Goal: Task Accomplishment & Management: Complete application form

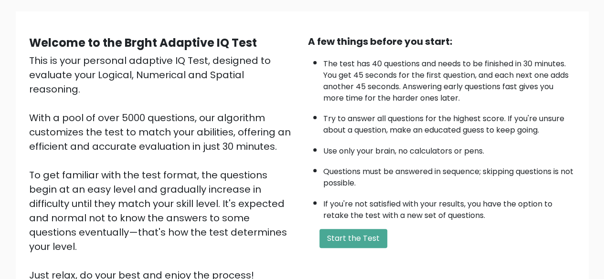
scroll to position [63, 0]
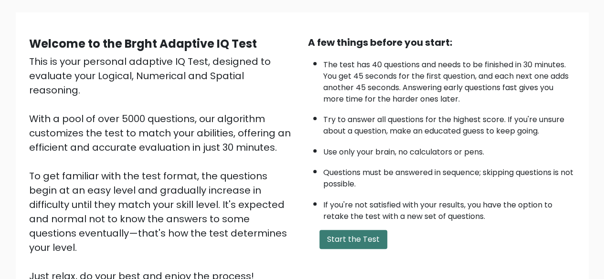
click at [340, 241] on button "Start the Test" at bounding box center [354, 239] width 68 height 19
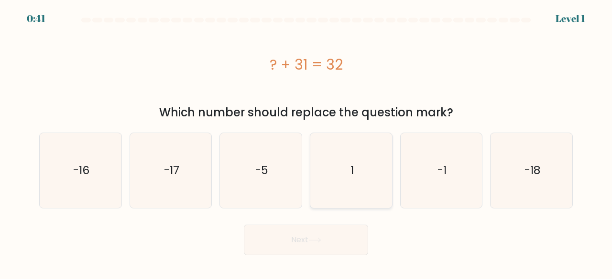
click at [324, 152] on icon "1" at bounding box center [350, 170] width 75 height 75
click at [306, 142] on input "d. 1" at bounding box center [306, 141] width 0 height 2
radio input "true"
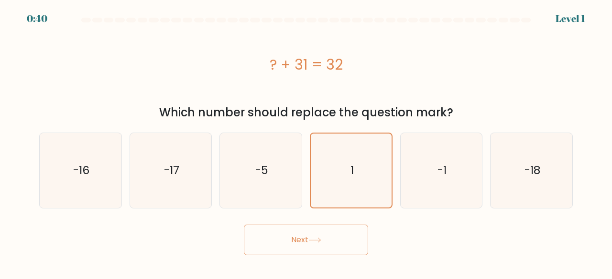
click at [306, 236] on button "Next" at bounding box center [306, 240] width 124 height 31
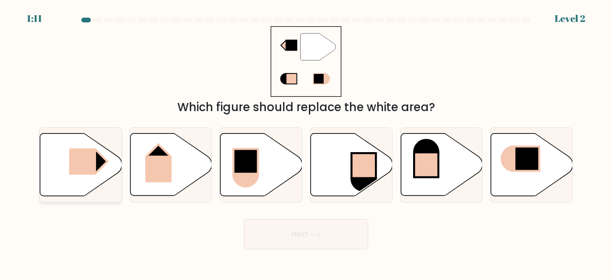
click at [80, 158] on rect at bounding box center [82, 162] width 27 height 26
click at [306, 142] on input "a." at bounding box center [306, 141] width 0 height 2
radio input "true"
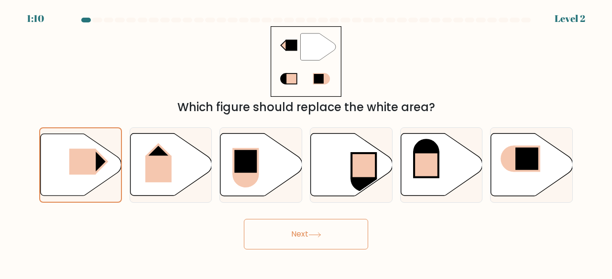
click at [290, 237] on button "Next" at bounding box center [306, 234] width 124 height 31
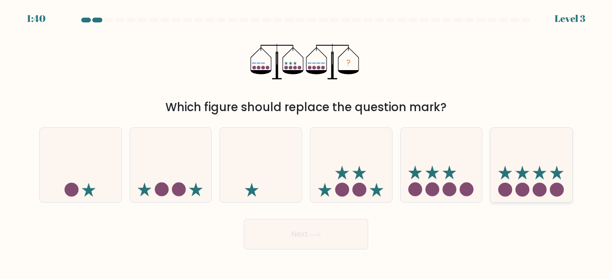
click at [505, 184] on circle at bounding box center [505, 190] width 14 height 14
click at [306, 142] on input "f." at bounding box center [306, 141] width 0 height 2
radio input "true"
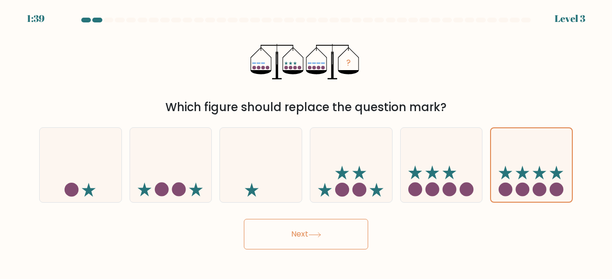
click at [322, 244] on button "Next" at bounding box center [306, 234] width 124 height 31
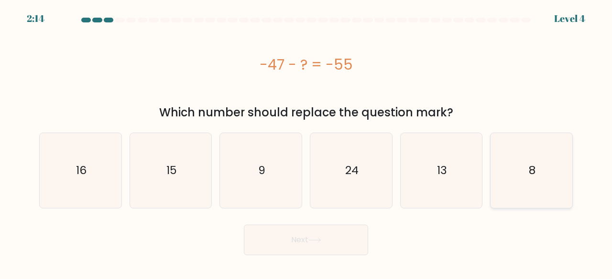
click at [509, 172] on icon "8" at bounding box center [531, 170] width 75 height 75
click at [306, 142] on input "f. 8" at bounding box center [306, 141] width 0 height 2
radio input "true"
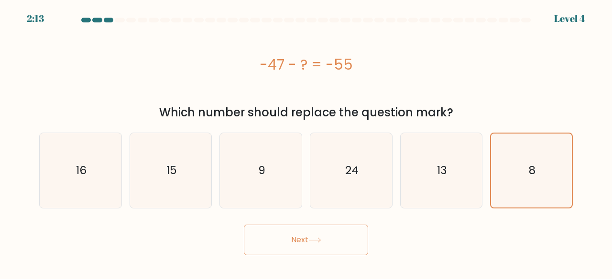
click at [339, 239] on button "Next" at bounding box center [306, 240] width 124 height 31
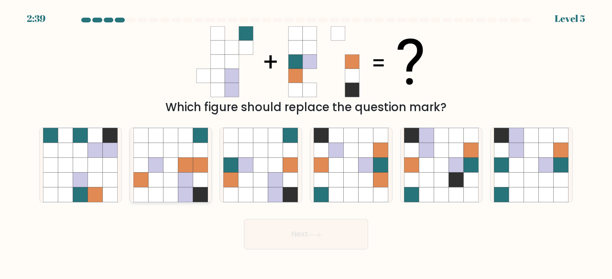
click at [198, 166] on icon at bounding box center [200, 165] width 15 height 15
click at [306, 142] on input "b." at bounding box center [306, 141] width 0 height 2
radio input "true"
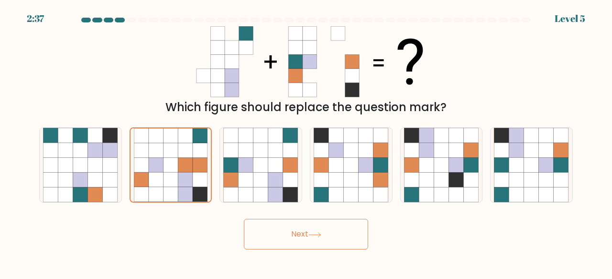
click at [295, 229] on button "Next" at bounding box center [306, 234] width 124 height 31
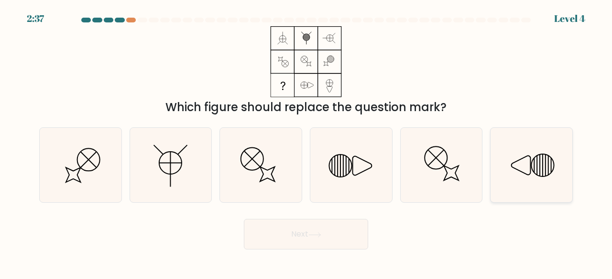
click at [527, 153] on icon at bounding box center [531, 165] width 75 height 75
click at [306, 142] on input "f." at bounding box center [306, 141] width 0 height 2
radio input "true"
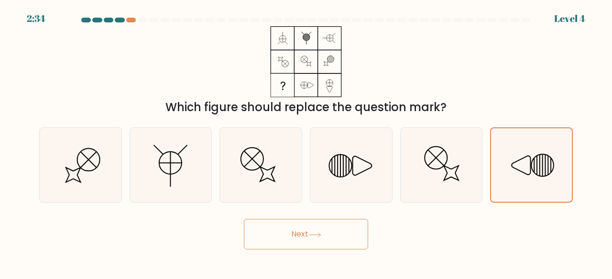
click at [333, 237] on button "Next" at bounding box center [306, 234] width 124 height 31
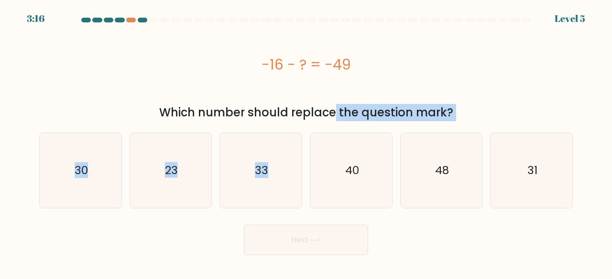
drag, startPoint x: 248, startPoint y: 109, endPoint x: 345, endPoint y: 122, distance: 97.3
click at [345, 122] on form "a." at bounding box center [306, 137] width 612 height 238
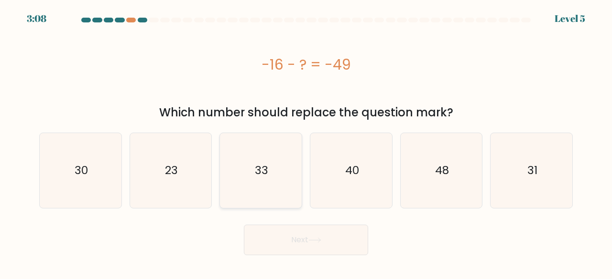
click at [257, 152] on icon "33" at bounding box center [260, 170] width 75 height 75
click at [306, 142] on input "c. 33" at bounding box center [306, 141] width 0 height 2
radio input "true"
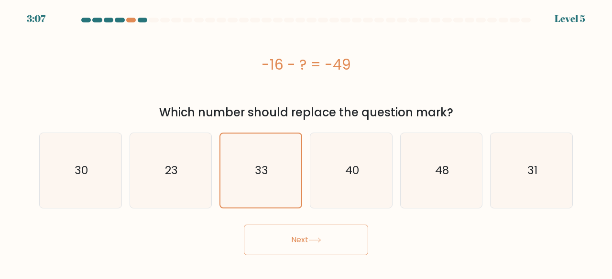
click at [284, 242] on button "Next" at bounding box center [306, 240] width 124 height 31
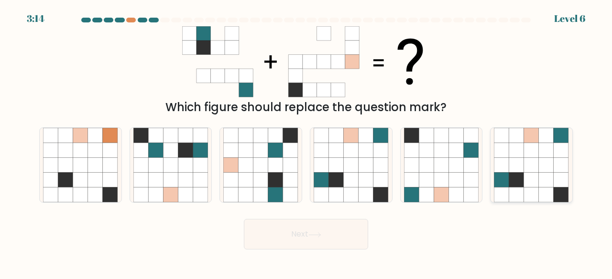
click at [499, 166] on icon at bounding box center [501, 165] width 15 height 15
click at [306, 142] on input "f." at bounding box center [306, 141] width 0 height 2
radio input "true"
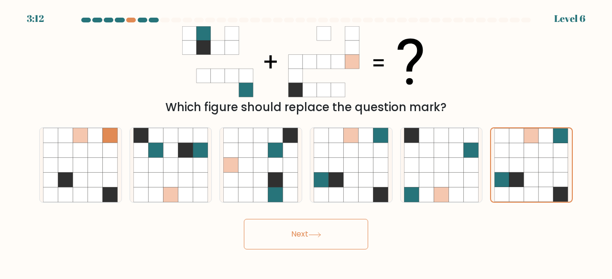
click at [314, 239] on button "Next" at bounding box center [306, 234] width 124 height 31
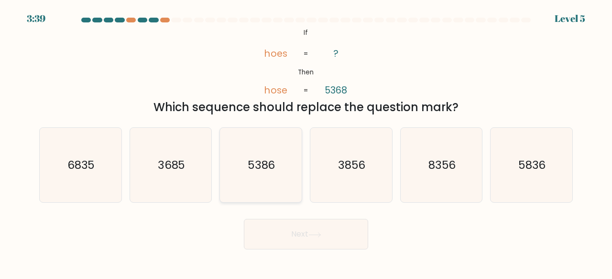
click at [281, 150] on icon "5386" at bounding box center [260, 165] width 75 height 75
click at [306, 142] on input "c. 5386" at bounding box center [306, 141] width 0 height 2
radio input "true"
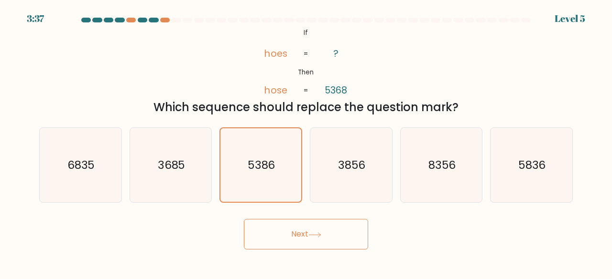
click at [286, 237] on button "Next" at bounding box center [306, 234] width 124 height 31
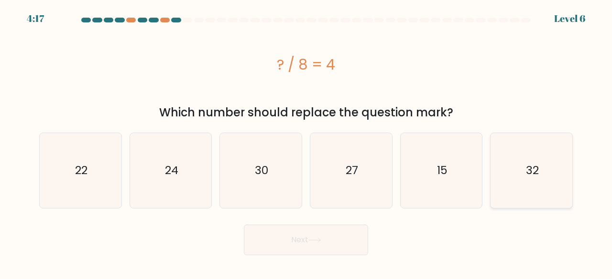
click at [514, 176] on icon "32" at bounding box center [531, 170] width 75 height 75
click at [306, 142] on input "f. 32" at bounding box center [306, 141] width 0 height 2
radio input "true"
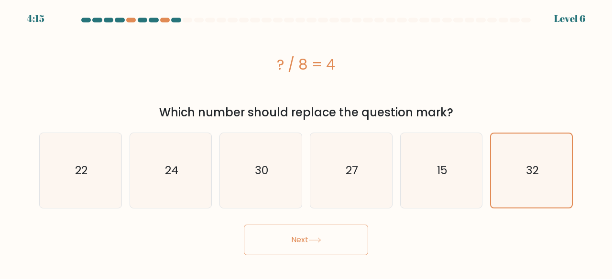
click at [298, 242] on button "Next" at bounding box center [306, 240] width 124 height 31
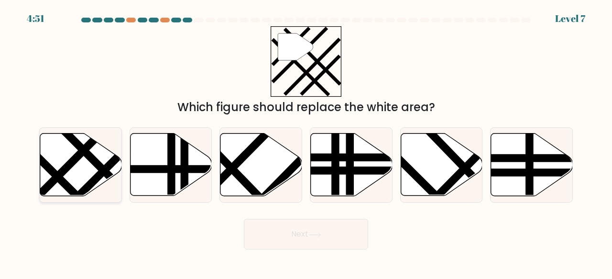
click at [71, 150] on icon at bounding box center [81, 165] width 82 height 63
click at [306, 142] on input "a." at bounding box center [306, 141] width 0 height 2
radio input "true"
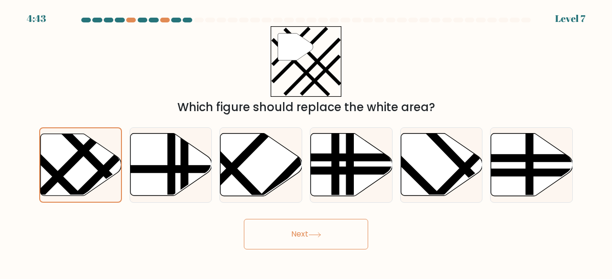
click at [274, 238] on button "Next" at bounding box center [306, 234] width 124 height 31
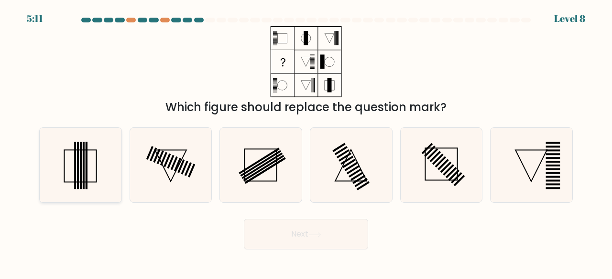
click at [84, 157] on rect at bounding box center [84, 165] width 2 height 47
click at [306, 142] on input "a." at bounding box center [306, 141] width 0 height 2
radio input "true"
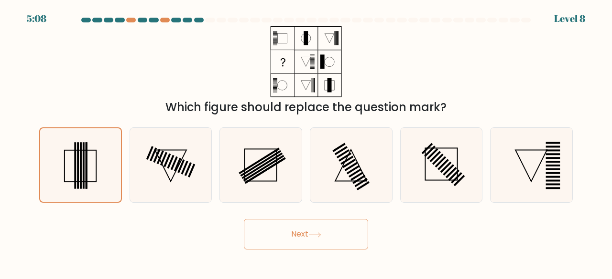
click at [273, 233] on button "Next" at bounding box center [306, 234] width 124 height 31
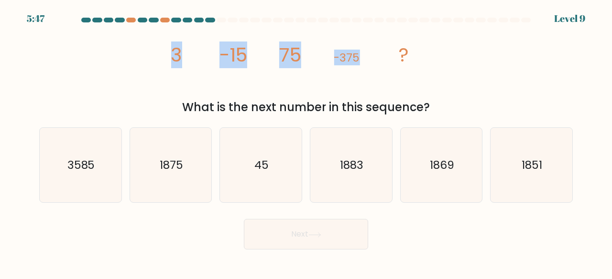
drag, startPoint x: 167, startPoint y: 58, endPoint x: 382, endPoint y: 64, distance: 215.5
click at [382, 64] on icon "image/svg+xml 3 -15 75 -375 ?" at bounding box center [306, 61] width 284 height 71
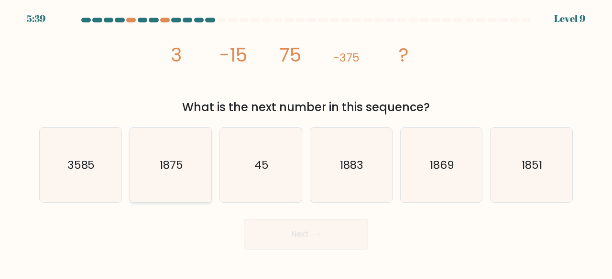
click at [178, 172] on text "1875" at bounding box center [171, 165] width 23 height 16
click at [306, 142] on input "b. 1875" at bounding box center [306, 141] width 0 height 2
radio input "true"
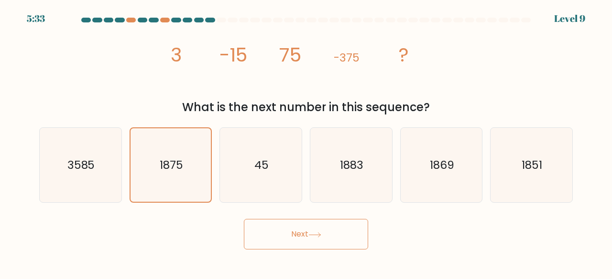
click at [279, 236] on button "Next" at bounding box center [306, 234] width 124 height 31
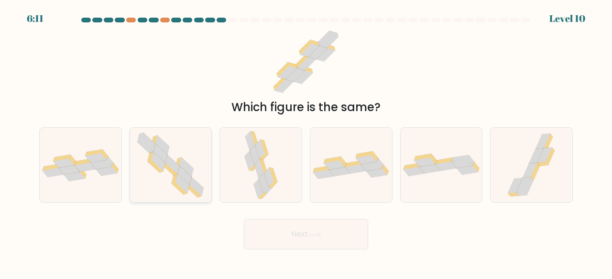
click at [163, 155] on icon at bounding box center [160, 153] width 14 height 19
click at [306, 142] on input "b." at bounding box center [306, 141] width 0 height 2
radio input "true"
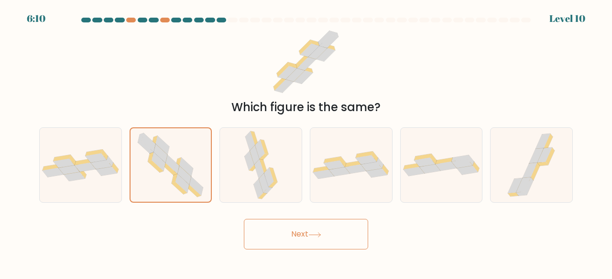
click at [275, 233] on button "Next" at bounding box center [306, 234] width 124 height 31
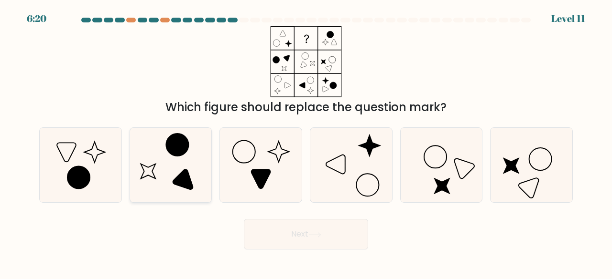
click at [200, 151] on icon at bounding box center [170, 165] width 75 height 75
click at [306, 142] on input "b." at bounding box center [306, 141] width 0 height 2
radio input "true"
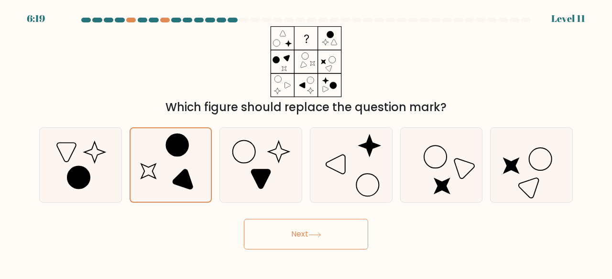
click at [288, 235] on button "Next" at bounding box center [306, 234] width 124 height 31
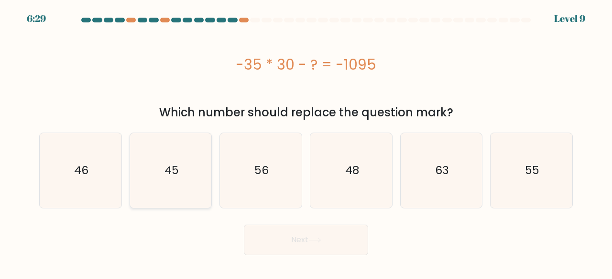
click at [167, 179] on icon "45" at bounding box center [170, 170] width 75 height 75
click at [306, 142] on input "b. 45" at bounding box center [306, 141] width 0 height 2
radio input "true"
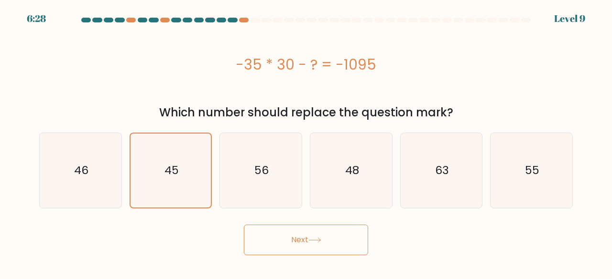
click at [282, 250] on button "Next" at bounding box center [306, 240] width 124 height 31
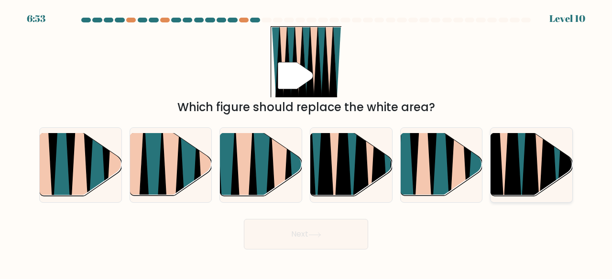
click at [513, 158] on icon at bounding box center [512, 134] width 19 height 163
click at [306, 142] on input "f." at bounding box center [306, 141] width 0 height 2
radio input "true"
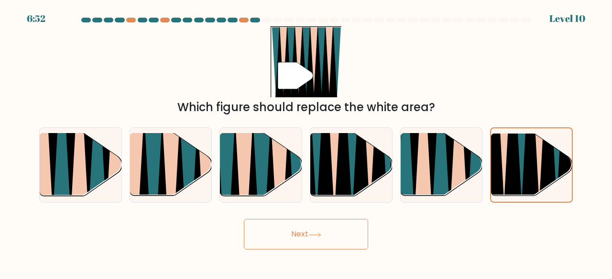
click at [317, 245] on button "Next" at bounding box center [306, 234] width 124 height 31
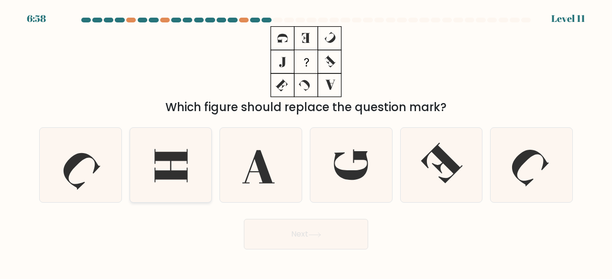
click at [190, 154] on icon at bounding box center [170, 165] width 75 height 75
click at [306, 142] on input "b." at bounding box center [306, 141] width 0 height 2
radio input "true"
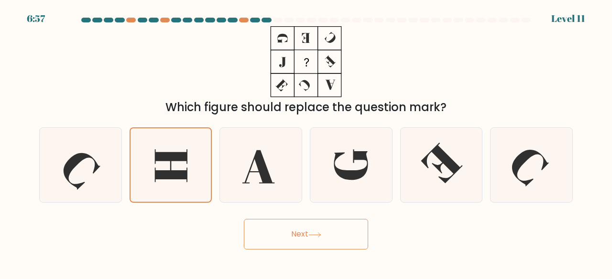
click at [282, 236] on button "Next" at bounding box center [306, 234] width 124 height 31
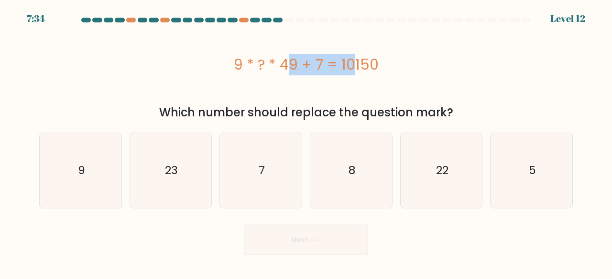
drag, startPoint x: 238, startPoint y: 68, endPoint x: 296, endPoint y: 65, distance: 58.4
click at [296, 65] on div "9 * ? * 49 + 7 = 10150" at bounding box center [305, 64] width 533 height 21
drag, startPoint x: 240, startPoint y: 74, endPoint x: 295, endPoint y: 69, distance: 55.1
click at [295, 69] on div "9 * ? * 49 + 7 = 10150" at bounding box center [305, 64] width 533 height 21
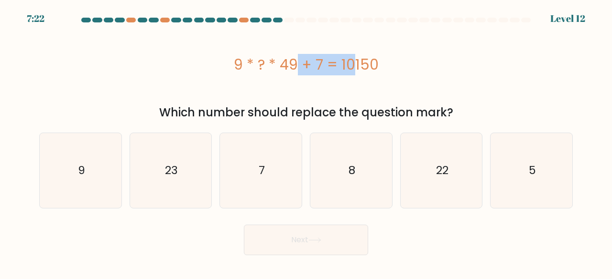
click at [295, 69] on div "9 * ? * 49 + 7 = 10150" at bounding box center [305, 64] width 533 height 21
click at [173, 201] on icon "23" at bounding box center [170, 170] width 75 height 75
click at [306, 142] on input "b. 23" at bounding box center [306, 141] width 0 height 2
radio input "true"
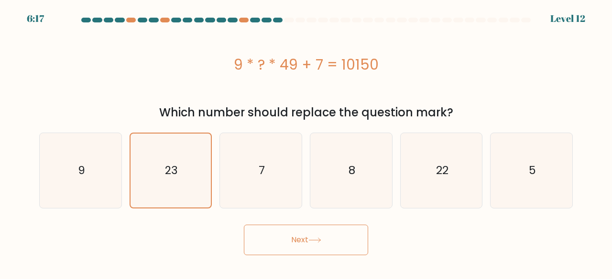
click at [312, 232] on button "Next" at bounding box center [306, 240] width 124 height 31
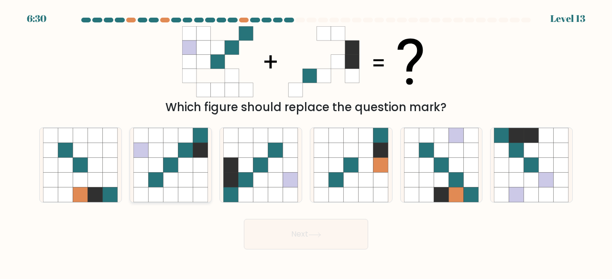
click at [173, 145] on icon at bounding box center [170, 150] width 15 height 15
click at [306, 142] on input "b." at bounding box center [306, 141] width 0 height 2
radio input "true"
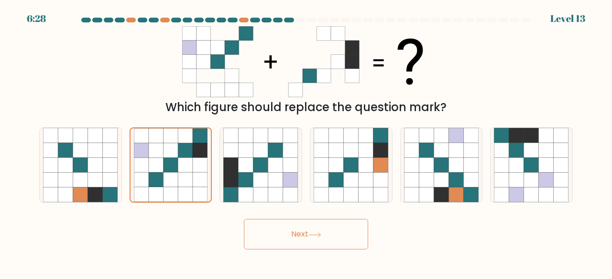
click at [269, 237] on button "Next" at bounding box center [306, 234] width 124 height 31
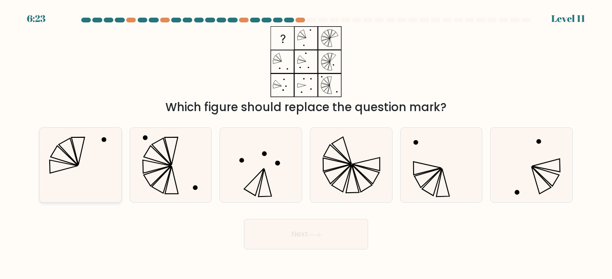
click at [96, 149] on icon at bounding box center [80, 165] width 75 height 75
click at [306, 142] on input "a." at bounding box center [306, 141] width 0 height 2
radio input "true"
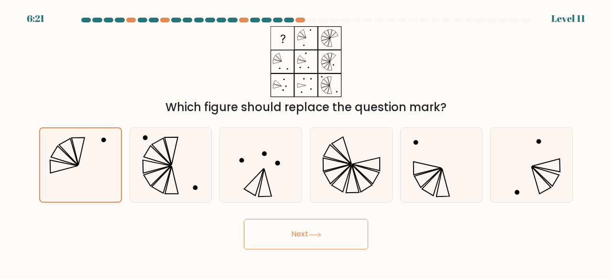
click at [269, 234] on button "Next" at bounding box center [306, 234] width 124 height 31
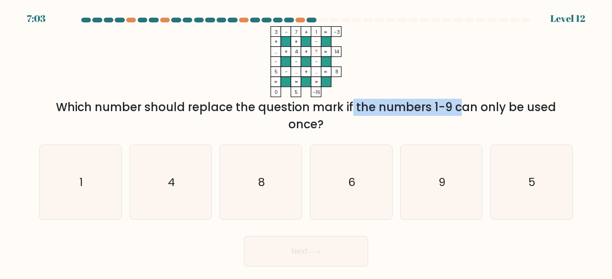
drag, startPoint x: 272, startPoint y: 105, endPoint x: 373, endPoint y: 111, distance: 101.0
click at [373, 111] on div "Which number should replace the question mark if the numbers 1-9 can only be us…" at bounding box center [306, 116] width 522 height 34
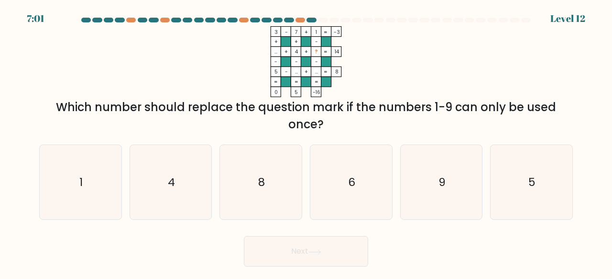
drag, startPoint x: 373, startPoint y: 111, endPoint x: 355, endPoint y: 123, distance: 21.3
click at [355, 123] on div "Which number should replace the question mark if the numbers 1-9 can only be us…" at bounding box center [306, 116] width 522 height 34
click at [229, 186] on icon "8" at bounding box center [260, 182] width 75 height 75
click at [306, 142] on input "c. 8" at bounding box center [306, 141] width 0 height 2
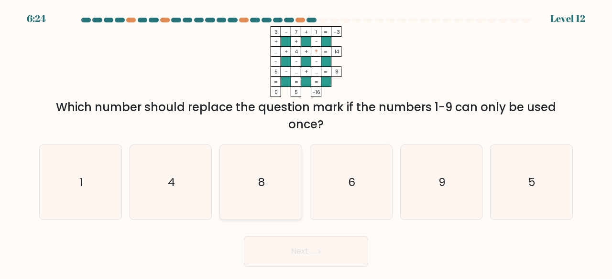
radio input "true"
click at [300, 245] on button "Next" at bounding box center [306, 251] width 124 height 31
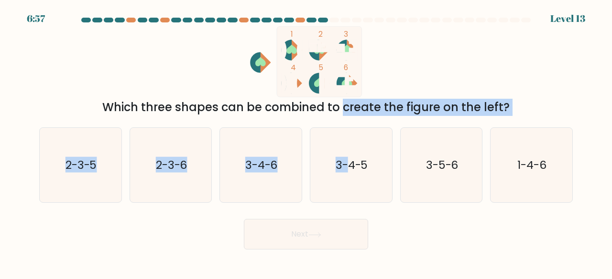
drag, startPoint x: 257, startPoint y: 107, endPoint x: 354, endPoint y: 123, distance: 97.7
click at [354, 123] on form at bounding box center [306, 134] width 612 height 232
click at [348, 100] on div "Which three shapes can be combined to create the figure on the left?" at bounding box center [306, 107] width 522 height 17
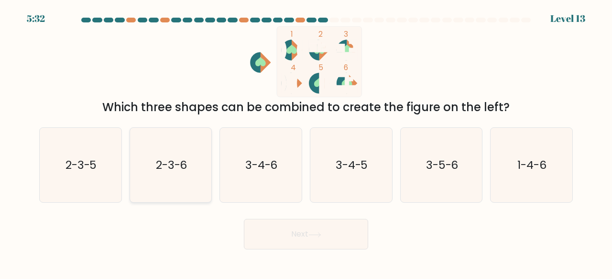
click at [182, 166] on text "2-3-6" at bounding box center [172, 165] width 32 height 16
click at [306, 142] on input "b. 2-3-6" at bounding box center [306, 141] width 0 height 2
radio input "true"
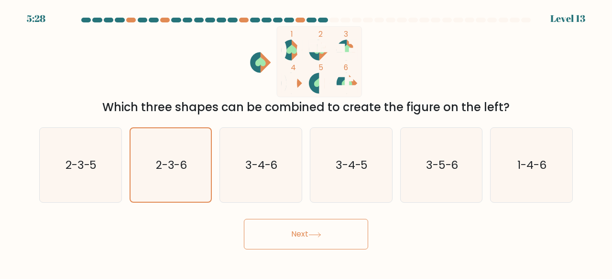
click at [286, 227] on button "Next" at bounding box center [306, 234] width 124 height 31
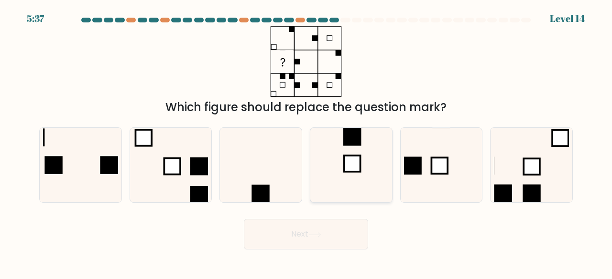
click at [340, 144] on icon at bounding box center [350, 165] width 75 height 75
click at [306, 142] on input "d." at bounding box center [306, 141] width 0 height 2
radio input "true"
click at [286, 241] on button "Next" at bounding box center [306, 234] width 124 height 31
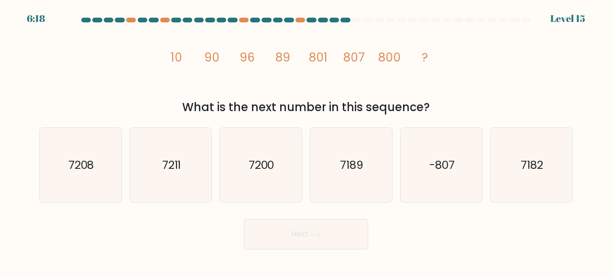
drag, startPoint x: 268, startPoint y: 113, endPoint x: 353, endPoint y: 103, distance: 85.7
click at [353, 103] on div "What is the next number in this sequence?" at bounding box center [306, 107] width 522 height 17
drag, startPoint x: 169, startPoint y: 60, endPoint x: 194, endPoint y: 64, distance: 25.3
click at [194, 64] on icon "image/svg+xml 10 90 96 89 801 807 800 ?" at bounding box center [306, 61] width 284 height 71
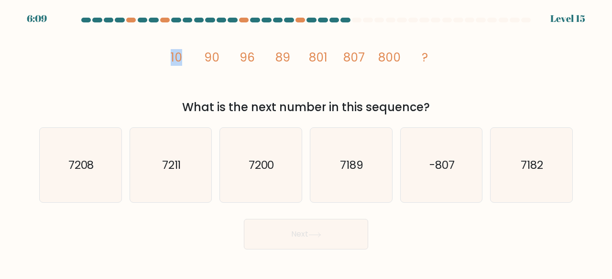
click at [194, 64] on icon "image/svg+xml 10 90 96 89 801 807 800 ?" at bounding box center [306, 61] width 284 height 71
drag, startPoint x: 171, startPoint y: 58, endPoint x: 282, endPoint y: 59, distance: 111.3
click at [282, 59] on g "10 90 96 89 801 807 800 ?" at bounding box center [300, 57] width 258 height 17
click at [282, 59] on tspan "89" at bounding box center [282, 57] width 15 height 17
drag, startPoint x: 183, startPoint y: 57, endPoint x: 217, endPoint y: 58, distance: 34.9
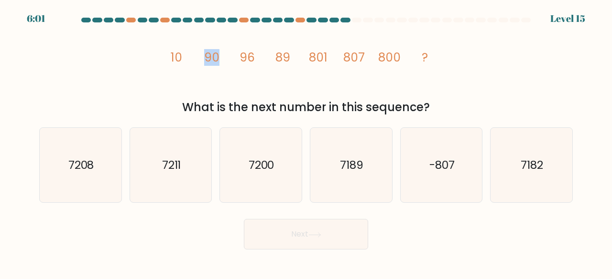
click at [217, 58] on icon "image/svg+xml 10 90 96 89 801 807 800 ?" at bounding box center [306, 61] width 284 height 71
click at [217, 58] on tspan "90" at bounding box center [211, 57] width 15 height 17
drag, startPoint x: 217, startPoint y: 58, endPoint x: 247, endPoint y: 59, distance: 29.6
click at [247, 59] on g "10 90 96 89 801 807 800 ?" at bounding box center [300, 57] width 258 height 17
click at [247, 59] on tspan "96" at bounding box center [246, 57] width 15 height 17
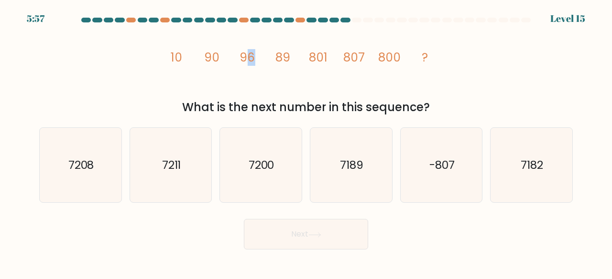
drag, startPoint x: 247, startPoint y: 59, endPoint x: 254, endPoint y: 59, distance: 6.7
click at [254, 59] on tspan "96" at bounding box center [246, 57] width 15 height 17
drag, startPoint x: 244, startPoint y: 59, endPoint x: 346, endPoint y: 52, distance: 102.0
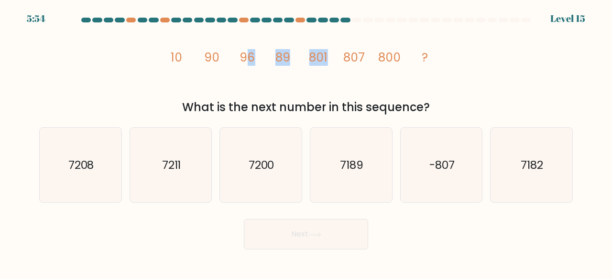
click at [346, 52] on g "10 90 96 89 801 807 800 ?" at bounding box center [300, 57] width 258 height 17
click at [346, 52] on tspan "807" at bounding box center [353, 57] width 21 height 17
click at [273, 169] on text "7200" at bounding box center [261, 165] width 26 height 16
click at [306, 142] on input "c. 7200" at bounding box center [306, 141] width 0 height 2
radio input "true"
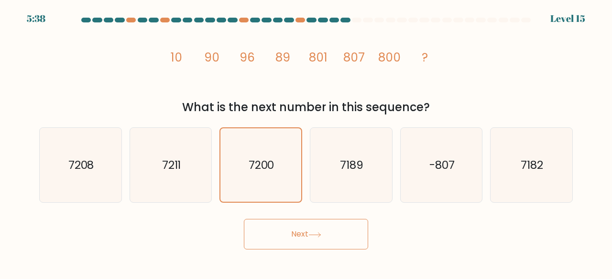
click at [284, 243] on button "Next" at bounding box center [306, 234] width 124 height 31
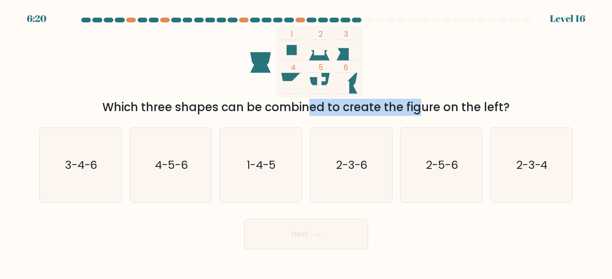
drag, startPoint x: 220, startPoint y: 115, endPoint x: 344, endPoint y: 113, distance: 123.8
click at [344, 113] on div "Which three shapes can be combined to create the figure on the left?" at bounding box center [306, 107] width 522 height 17
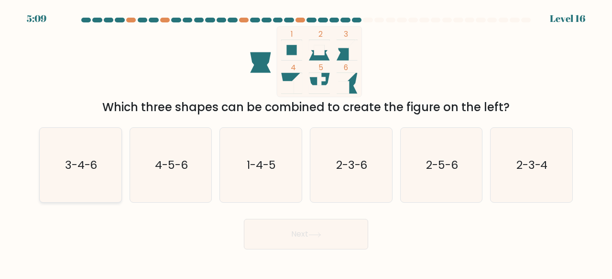
click at [75, 155] on icon "3-4-6" at bounding box center [80, 165] width 75 height 75
click at [306, 142] on input "a. 3-4-6" at bounding box center [306, 141] width 0 height 2
radio input "true"
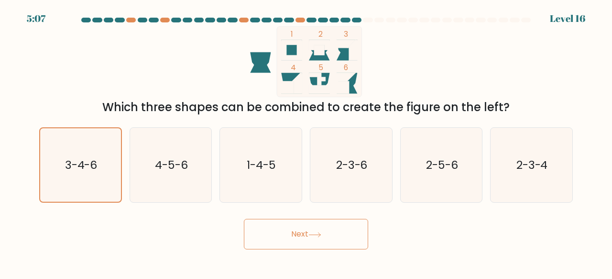
click at [258, 232] on button "Next" at bounding box center [306, 234] width 124 height 31
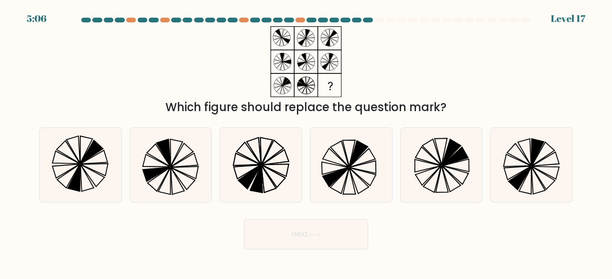
click at [279, 236] on button "Next" at bounding box center [306, 234] width 124 height 31
drag, startPoint x: 235, startPoint y: 107, endPoint x: 413, endPoint y: 98, distance: 177.9
click at [413, 99] on div "Which figure should replace the question mark?" at bounding box center [306, 107] width 522 height 17
click at [346, 164] on icon at bounding box center [339, 154] width 19 height 26
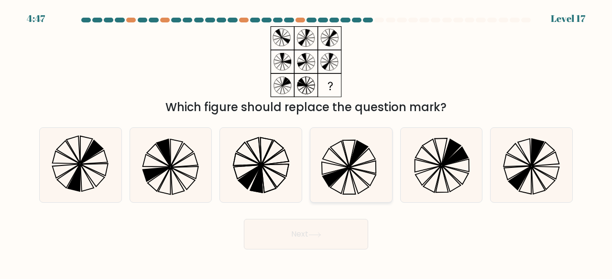
click at [306, 142] on input "d." at bounding box center [306, 141] width 0 height 2
radio input "true"
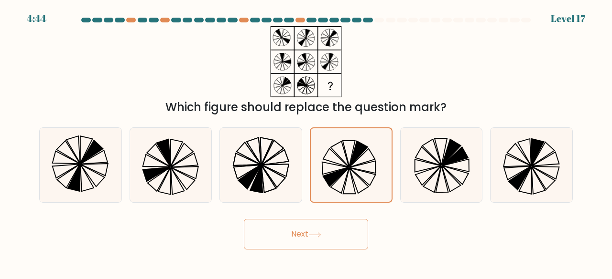
click at [305, 234] on button "Next" at bounding box center [306, 234] width 124 height 31
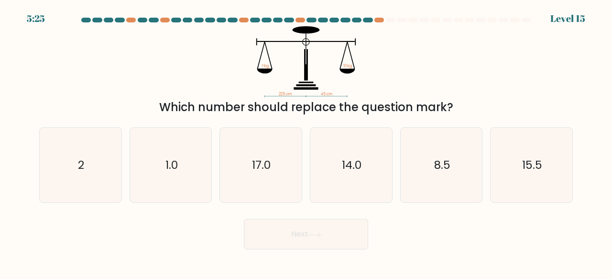
drag, startPoint x: 252, startPoint y: 117, endPoint x: 370, endPoint y: 115, distance: 117.5
click at [370, 115] on form at bounding box center [306, 134] width 612 height 232
click at [370, 115] on div "Which number should replace the question mark?" at bounding box center [306, 107] width 522 height 17
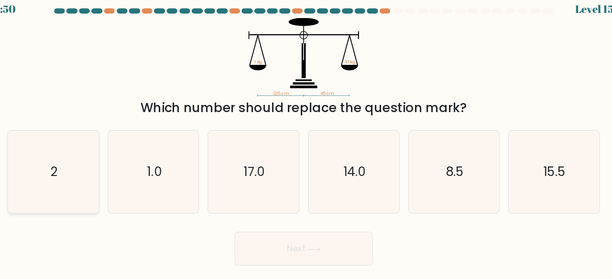
click at [86, 177] on icon "2" at bounding box center [80, 165] width 75 height 75
click at [306, 142] on input "a. 2" at bounding box center [306, 141] width 0 height 2
radio input "true"
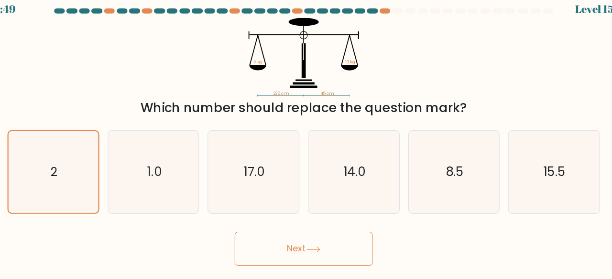
click at [273, 242] on button "Next" at bounding box center [306, 234] width 124 height 31
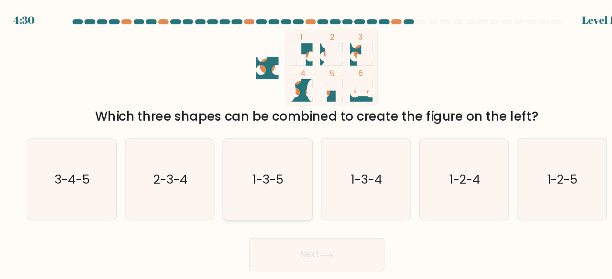
click at [267, 155] on icon "1-3-5" at bounding box center [260, 165] width 75 height 75
click at [306, 142] on input "c. 1-3-5" at bounding box center [306, 141] width 0 height 2
radio input "true"
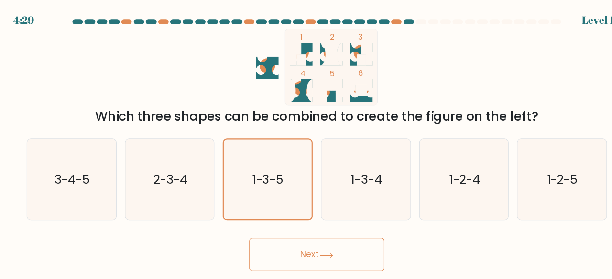
click at [283, 234] on button "Next" at bounding box center [306, 234] width 124 height 31
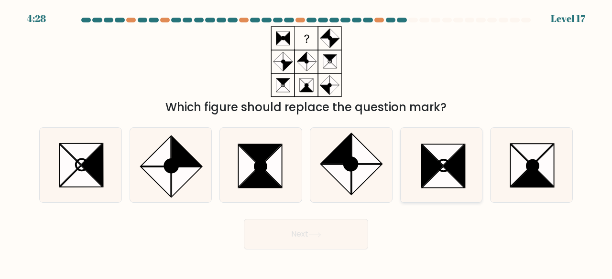
click at [444, 187] on icon at bounding box center [442, 177] width 43 height 21
click at [306, 142] on input "e." at bounding box center [306, 141] width 0 height 2
radio input "true"
click at [317, 242] on button "Next" at bounding box center [306, 234] width 124 height 31
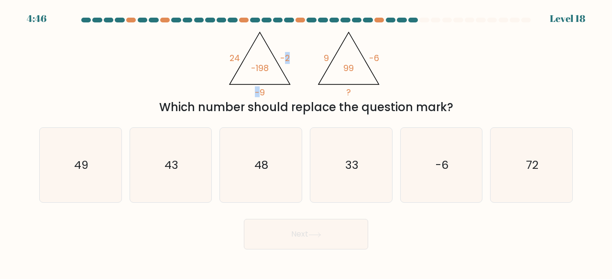
drag, startPoint x: 260, startPoint y: 91, endPoint x: 285, endPoint y: 56, distance: 42.8
click at [285, 56] on icon "@import url('https://fonts.googleapis.com/css?family=Abril+Fatface:400,100,100i…" at bounding box center [260, 63] width 70 height 72
click at [285, 56] on tspan "-2" at bounding box center [285, 58] width 10 height 12
click at [352, 137] on icon "33" at bounding box center [350, 165] width 75 height 75
click at [306, 140] on input "d. 33" at bounding box center [306, 141] width 0 height 2
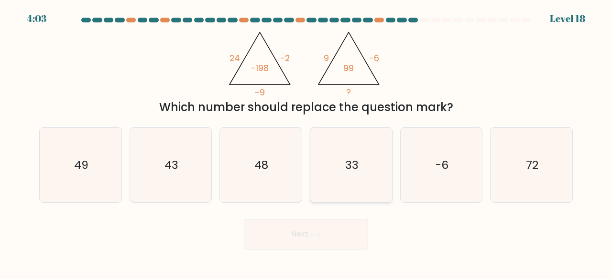
radio input "true"
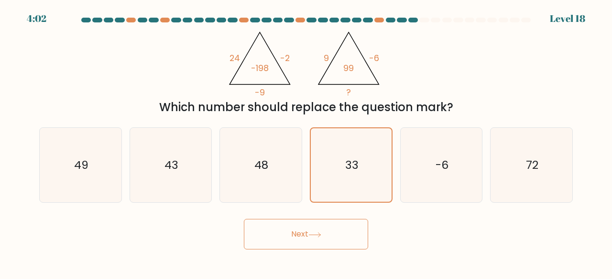
click at [332, 239] on button "Next" at bounding box center [306, 234] width 124 height 31
click at [298, 233] on button "Next" at bounding box center [306, 234] width 124 height 31
click at [290, 232] on button "Next" at bounding box center [306, 234] width 124 height 31
click at [302, 228] on button "Next" at bounding box center [306, 234] width 124 height 31
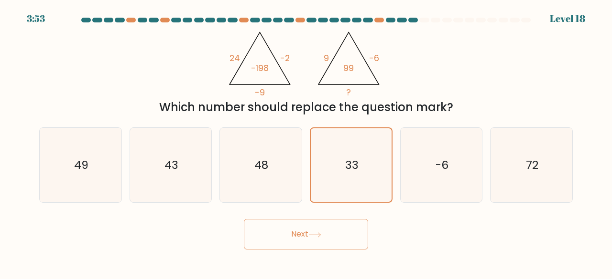
click at [302, 228] on button "Next" at bounding box center [306, 234] width 124 height 31
click at [272, 243] on button "Next" at bounding box center [306, 234] width 124 height 31
click at [352, 149] on icon "33" at bounding box center [351, 166] width 74 height 74
click at [306, 142] on input "d. 33" at bounding box center [306, 141] width 0 height 2
click at [320, 236] on icon at bounding box center [314, 235] width 11 height 4
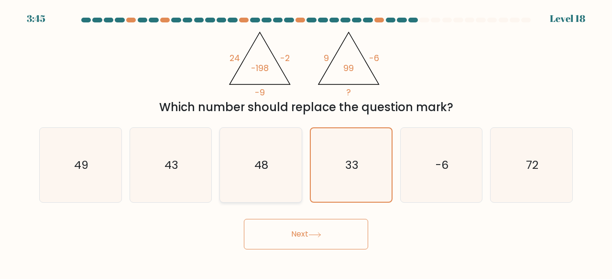
click at [254, 162] on icon "48" at bounding box center [260, 165] width 75 height 75
click at [306, 142] on input "c. 48" at bounding box center [306, 141] width 0 height 2
radio input "true"
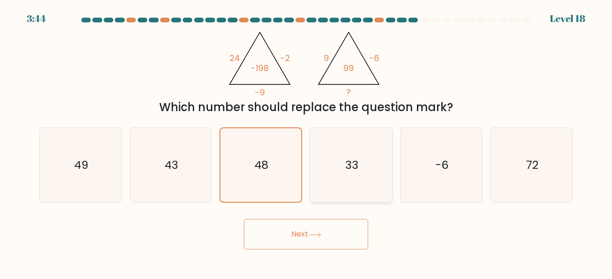
click at [337, 172] on icon "33" at bounding box center [350, 165] width 75 height 75
click at [306, 142] on input "d. 33" at bounding box center [306, 141] width 0 height 2
radio input "true"
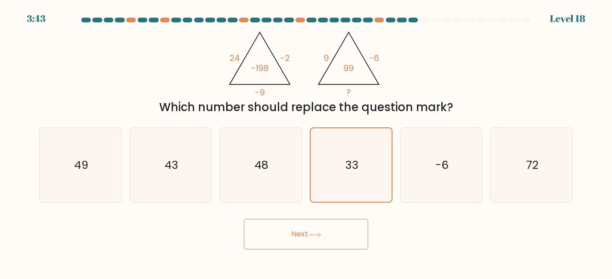
click at [305, 231] on button "Next" at bounding box center [306, 234] width 124 height 31
click at [244, 219] on button "Next" at bounding box center [306, 234] width 124 height 31
click at [305, 231] on button "Next" at bounding box center [306, 234] width 124 height 31
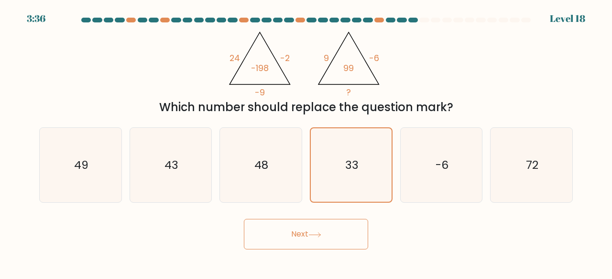
click at [305, 231] on button "Next" at bounding box center [306, 234] width 124 height 31
click at [270, 152] on icon "48" at bounding box center [260, 165] width 75 height 75
click at [306, 142] on input "c. 48" at bounding box center [306, 141] width 0 height 2
radio input "true"
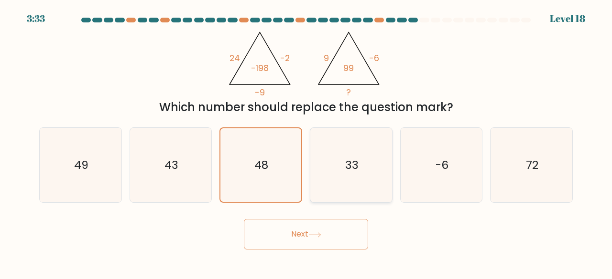
click at [357, 173] on icon "33" at bounding box center [350, 165] width 75 height 75
click at [306, 142] on input "d. 33" at bounding box center [306, 141] width 0 height 2
radio input "true"
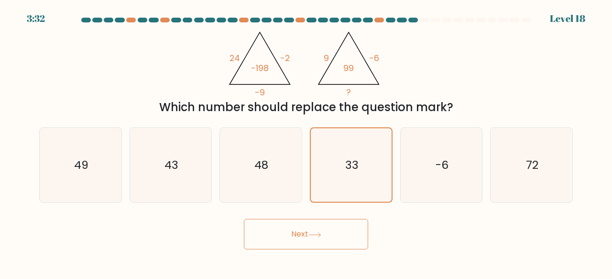
click at [323, 227] on button "Next" at bounding box center [306, 234] width 124 height 31
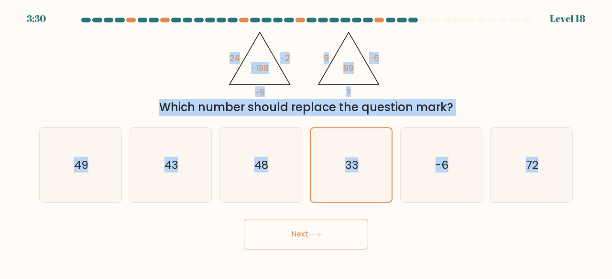
drag, startPoint x: 25, startPoint y: 19, endPoint x: 267, endPoint y: 216, distance: 312.0
click at [267, 216] on form at bounding box center [306, 134] width 612 height 232
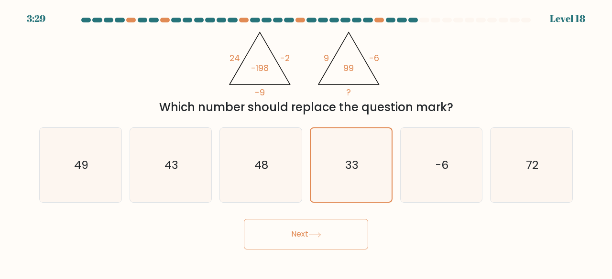
click at [267, 216] on div "Next" at bounding box center [305, 232] width 545 height 35
click at [267, 231] on button "Next" at bounding box center [306, 234] width 124 height 31
click at [285, 148] on icon "48" at bounding box center [260, 165] width 75 height 75
click at [306, 142] on input "c. 48" at bounding box center [306, 141] width 0 height 2
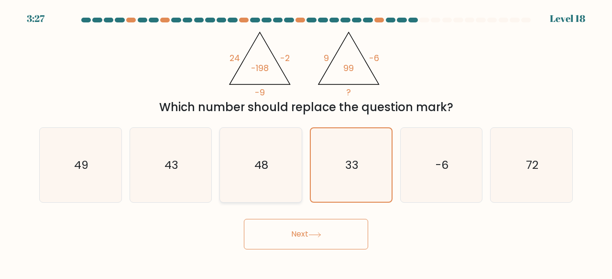
radio input "true"
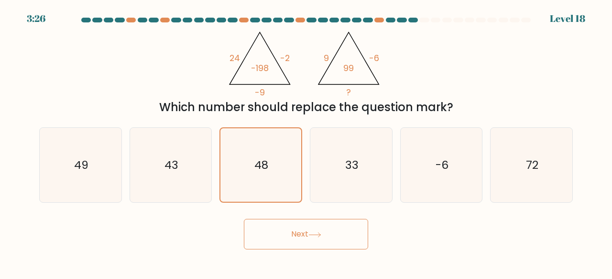
click at [273, 233] on button "Next" at bounding box center [306, 234] width 124 height 31
drag, startPoint x: 349, startPoint y: 115, endPoint x: 344, endPoint y: 132, distance: 18.3
click at [344, 132] on form at bounding box center [306, 134] width 612 height 232
click at [344, 132] on icon "33" at bounding box center [350, 165] width 75 height 75
click at [306, 140] on input "d. 33" at bounding box center [306, 141] width 0 height 2
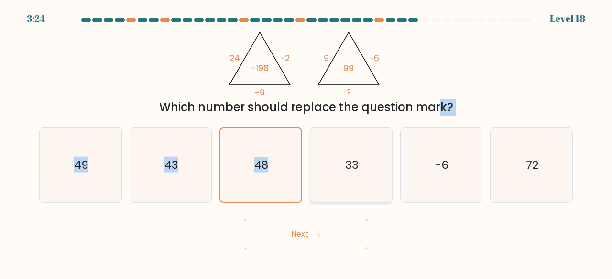
radio input "true"
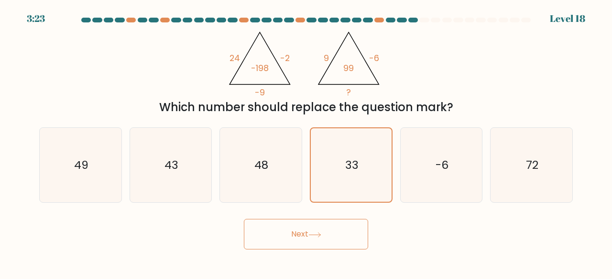
click at [296, 243] on button "Next" at bounding box center [306, 234] width 124 height 31
click at [269, 223] on button "Next" at bounding box center [306, 234] width 124 height 31
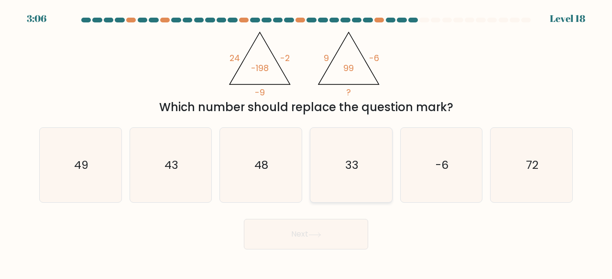
click at [336, 146] on icon "33" at bounding box center [350, 165] width 75 height 75
click at [306, 142] on input "d. 33" at bounding box center [306, 141] width 0 height 2
radio input "true"
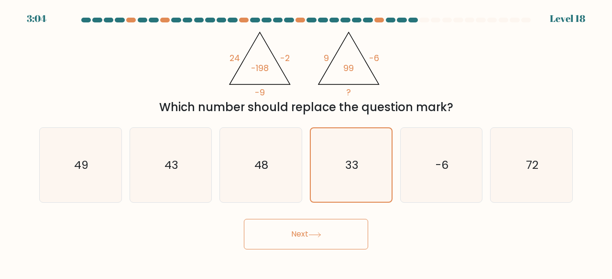
click at [299, 231] on button "Next" at bounding box center [306, 234] width 124 height 31
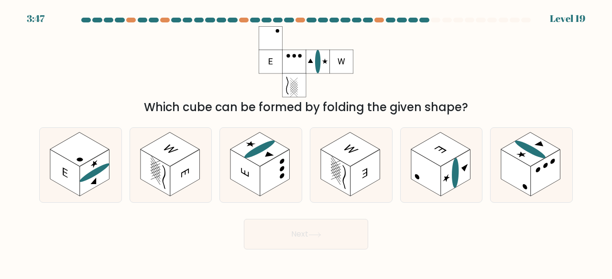
click at [299, 231] on button "Next" at bounding box center [306, 234] width 124 height 31
click at [252, 48] on div "Which cube can be formed by folding the given shape?" at bounding box center [305, 71] width 545 height 90
click at [206, 169] on icon at bounding box center [171, 165] width 82 height 75
click at [306, 142] on input "b." at bounding box center [306, 141] width 0 height 2
radio input "true"
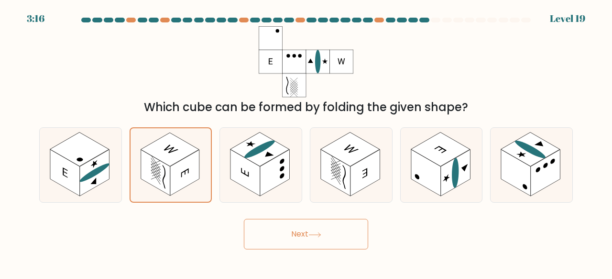
click at [298, 238] on button "Next" at bounding box center [306, 234] width 124 height 31
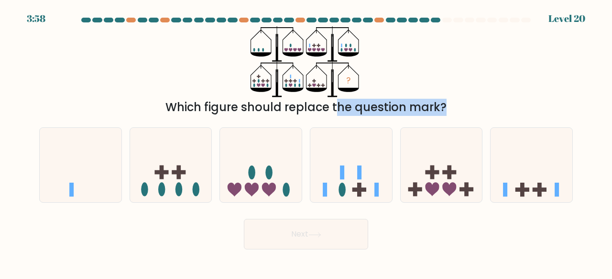
drag, startPoint x: 257, startPoint y: 112, endPoint x: 299, endPoint y: 116, distance: 42.7
click at [299, 116] on form at bounding box center [306, 134] width 612 height 232
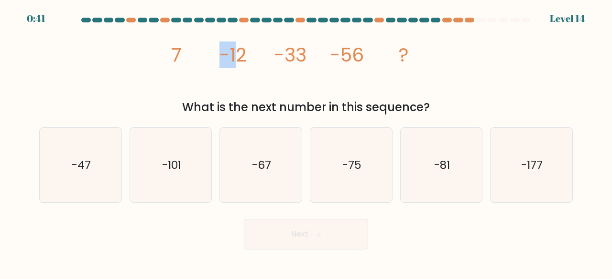
drag, startPoint x: 179, startPoint y: 52, endPoint x: 240, endPoint y: 50, distance: 61.7
click at [240, 50] on g "7 -12 -33 -56 ?" at bounding box center [289, 55] width 237 height 27
click at [240, 50] on tspan "-12" at bounding box center [232, 55] width 27 height 27
drag, startPoint x: 173, startPoint y: 51, endPoint x: 243, endPoint y: 54, distance: 70.3
click at [243, 54] on g "7 -12 -33 -56 ?" at bounding box center [289, 55] width 237 height 27
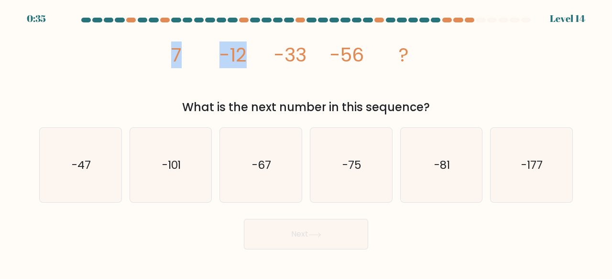
click at [243, 54] on tspan "-12" at bounding box center [232, 55] width 27 height 27
drag, startPoint x: 179, startPoint y: 56, endPoint x: 254, endPoint y: 54, distance: 75.0
click at [254, 54] on icon "image/svg+xml 7 -12 -33 -56 ?" at bounding box center [306, 61] width 284 height 71
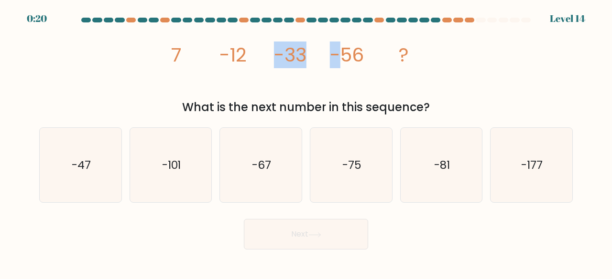
drag, startPoint x: 245, startPoint y: 53, endPoint x: 344, endPoint y: 56, distance: 99.0
click at [344, 56] on g "7 -12 -33 -56 ?" at bounding box center [289, 55] width 237 height 27
click at [344, 56] on tspan "-56" at bounding box center [347, 55] width 34 height 27
click at [420, 158] on icon "-81" at bounding box center [441, 165] width 75 height 75
click at [306, 142] on input "e. -81" at bounding box center [306, 141] width 0 height 2
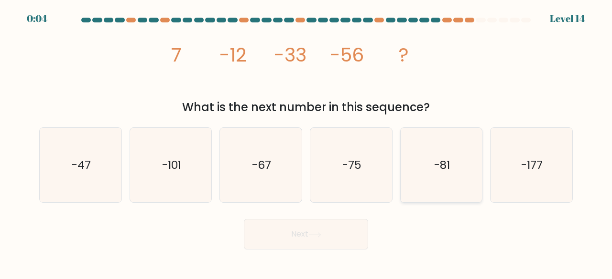
radio input "true"
click at [337, 236] on button "Next" at bounding box center [306, 234] width 124 height 31
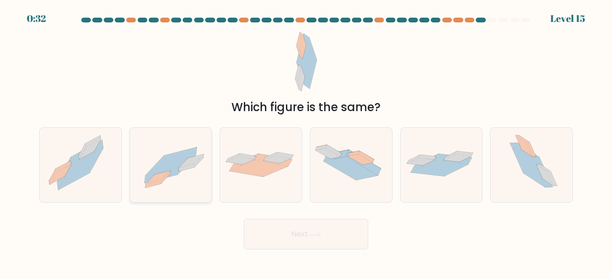
click at [196, 166] on icon at bounding box center [171, 165] width 82 height 59
click at [306, 142] on input "b." at bounding box center [306, 141] width 0 height 2
radio input "true"
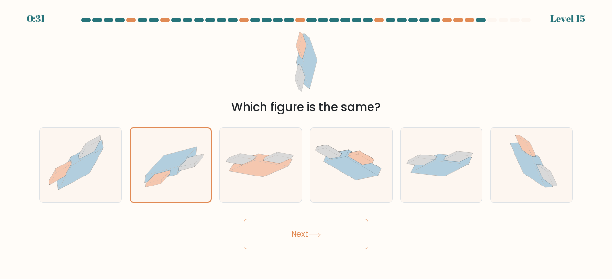
click at [288, 220] on button "Next" at bounding box center [306, 234] width 124 height 31
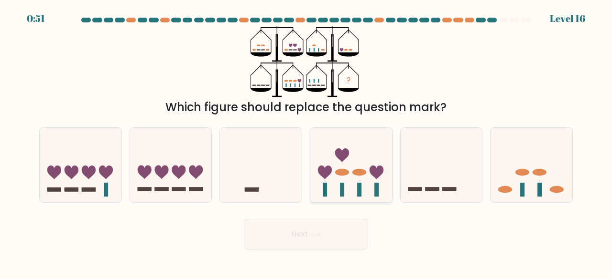
click at [356, 160] on icon at bounding box center [351, 164] width 82 height 67
click at [306, 142] on input "d." at bounding box center [306, 141] width 0 height 2
radio input "true"
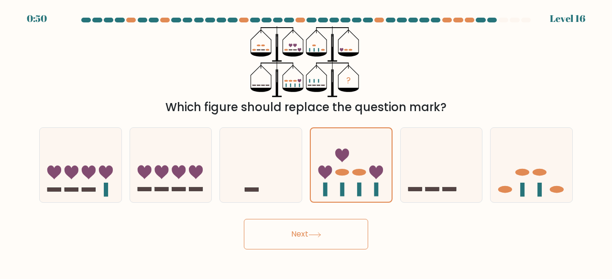
click at [326, 227] on button "Next" at bounding box center [306, 234] width 124 height 31
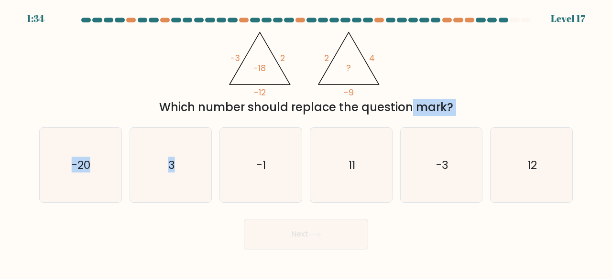
drag, startPoint x: 233, startPoint y: 117, endPoint x: 328, endPoint y: 102, distance: 95.8
click at [328, 102] on form at bounding box center [306, 134] width 612 height 232
click at [328, 102] on div "Which number should replace the question mark?" at bounding box center [306, 107] width 522 height 17
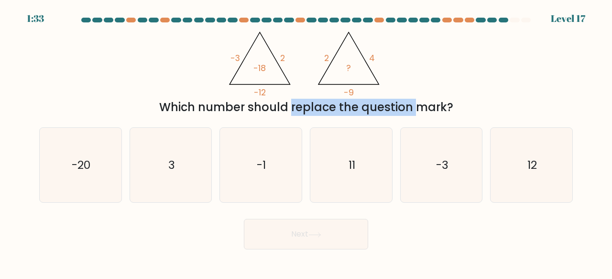
drag, startPoint x: 328, startPoint y: 102, endPoint x: 229, endPoint y: 107, distance: 98.5
click at [229, 107] on div "Which number should replace the question mark?" at bounding box center [306, 107] width 522 height 17
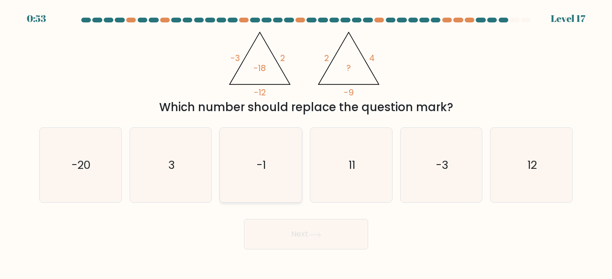
click at [270, 154] on icon "-1" at bounding box center [260, 165] width 75 height 75
click at [306, 142] on input "c. -1" at bounding box center [306, 141] width 0 height 2
radio input "true"
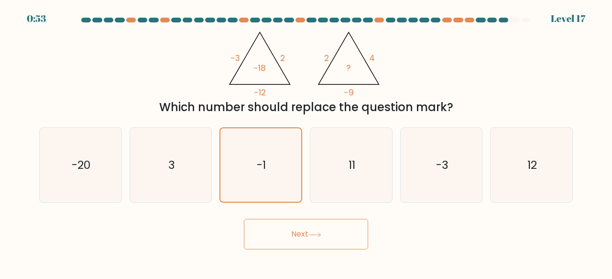
click at [290, 225] on button "Next" at bounding box center [306, 234] width 124 height 31
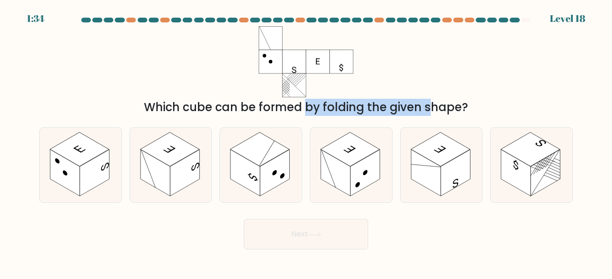
drag, startPoint x: 216, startPoint y: 100, endPoint x: 347, endPoint y: 111, distance: 130.9
click at [347, 111] on div "Which cube can be formed by folding the given shape?" at bounding box center [306, 107] width 522 height 17
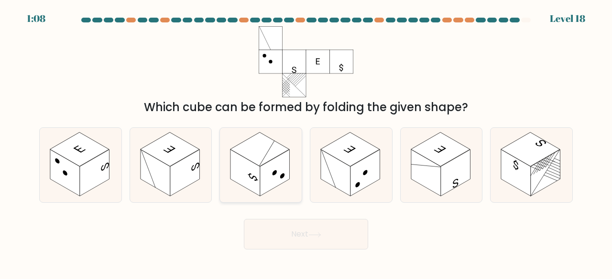
click at [270, 168] on rect at bounding box center [275, 173] width 30 height 47
click at [306, 142] on input "c." at bounding box center [306, 141] width 0 height 2
radio input "true"
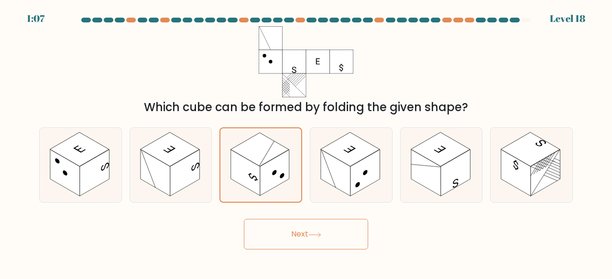
click at [284, 229] on button "Next" at bounding box center [306, 234] width 124 height 31
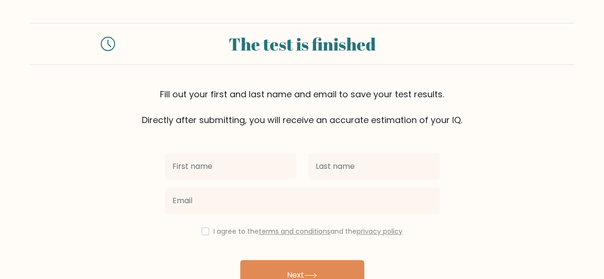
scroll to position [55, 0]
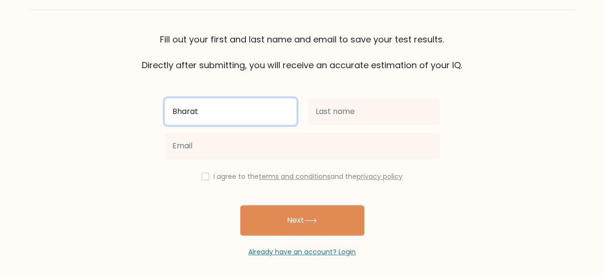
type input "Bharat"
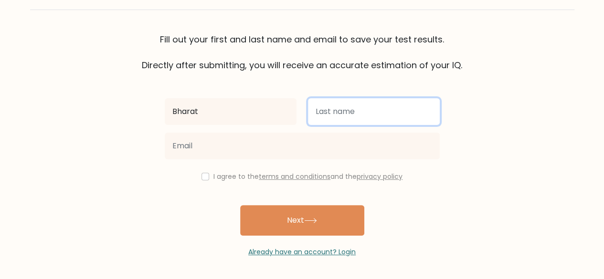
click at [349, 115] on input "text" at bounding box center [374, 111] width 132 height 27
type input "garg"
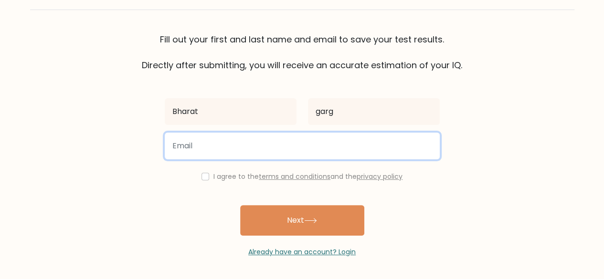
click at [306, 150] on input "email" at bounding box center [302, 146] width 275 height 27
paste input "lehesa5219@ishense.com"
type input "lehesa5219@ishense.com"
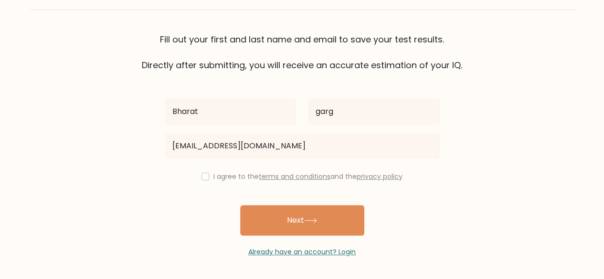
click at [214, 180] on label "I agree to the terms and conditions and the privacy policy" at bounding box center [308, 177] width 189 height 10
click at [204, 174] on input "checkbox" at bounding box center [206, 177] width 8 height 8
checkbox input "true"
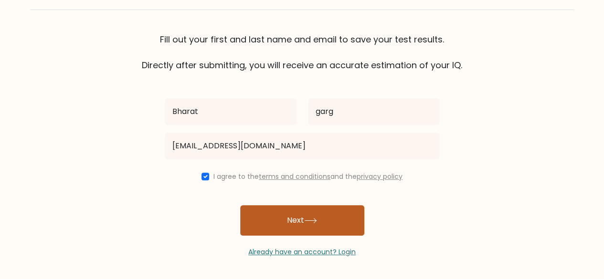
click at [266, 232] on button "Next" at bounding box center [302, 220] width 124 height 31
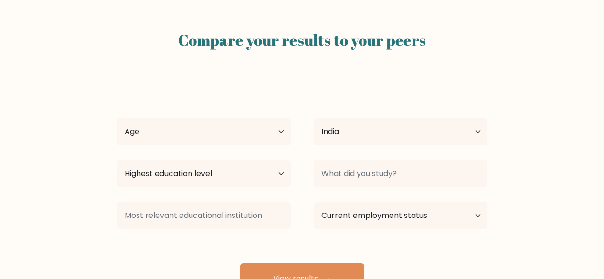
select select "IN"
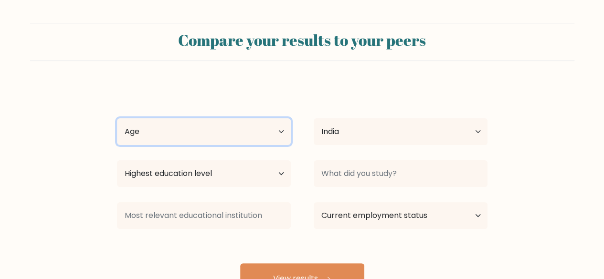
click at [221, 137] on select "Age Under [DEMOGRAPHIC_DATA] [DEMOGRAPHIC_DATA] [DEMOGRAPHIC_DATA] [DEMOGRAPHIC…" at bounding box center [204, 131] width 174 height 27
select select "min_18"
click at [117, 118] on select "Age Under [DEMOGRAPHIC_DATA] [DEMOGRAPHIC_DATA] [DEMOGRAPHIC_DATA] [DEMOGRAPHIC…" at bounding box center [204, 131] width 174 height 27
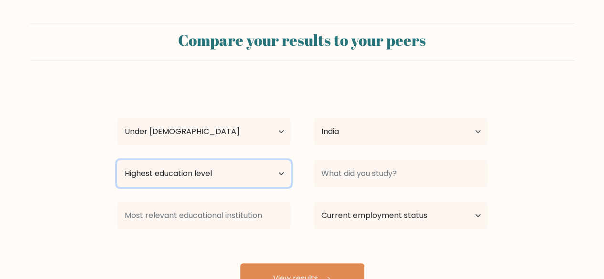
click at [180, 173] on select "Highest education level No schooling Primary Lower Secondary Upper Secondary Oc…" at bounding box center [204, 174] width 174 height 27
select select "upper_secondary"
click at [117, 161] on select "Highest education level No schooling Primary Lower Secondary Upper Secondary Oc…" at bounding box center [204, 174] width 174 height 27
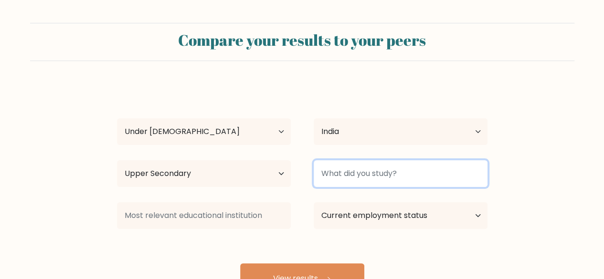
click at [374, 175] on input at bounding box center [401, 174] width 174 height 27
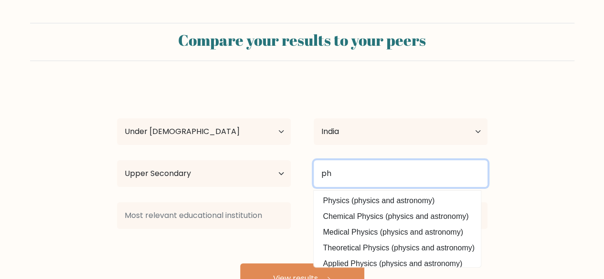
type input "p"
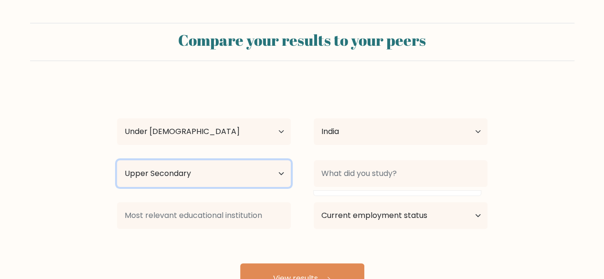
click at [205, 183] on select "Highest education level No schooling Primary Lower Secondary Upper Secondary Oc…" at bounding box center [204, 174] width 174 height 27
click at [117, 161] on select "Highest education level No schooling Primary Lower Secondary Upper Secondary Oc…" at bounding box center [204, 174] width 174 height 27
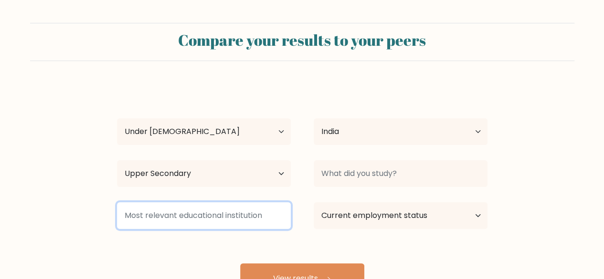
click at [188, 214] on input at bounding box center [204, 216] width 174 height 27
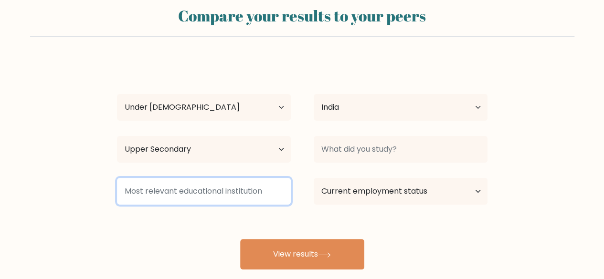
scroll to position [37, 0]
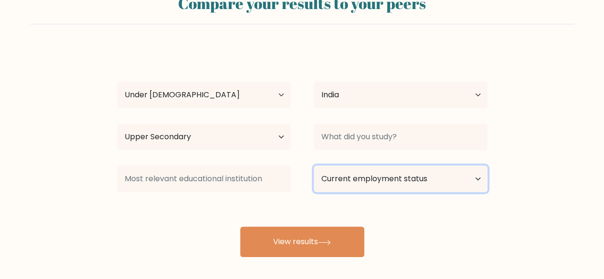
click at [343, 185] on select "Current employment status Employed Student Retired Other / prefer not to answer" at bounding box center [401, 179] width 174 height 27
select select "student"
click at [314, 166] on select "Current employment status Employed Student Retired Other / prefer not to answer" at bounding box center [401, 179] width 174 height 27
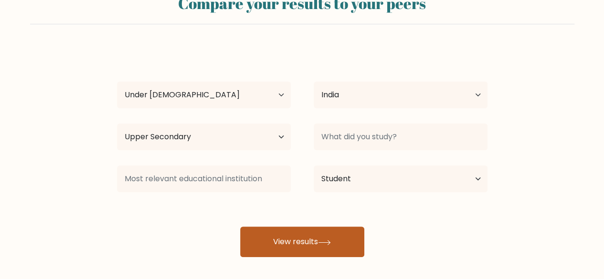
click at [314, 239] on button "View results" at bounding box center [302, 242] width 124 height 31
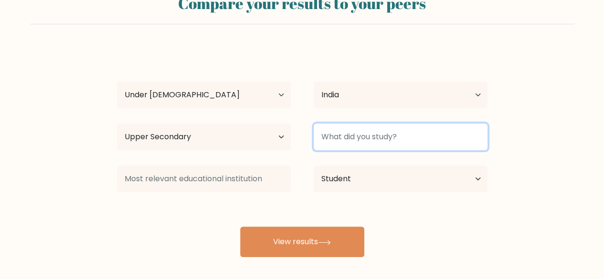
click at [373, 129] on input at bounding box center [401, 137] width 174 height 27
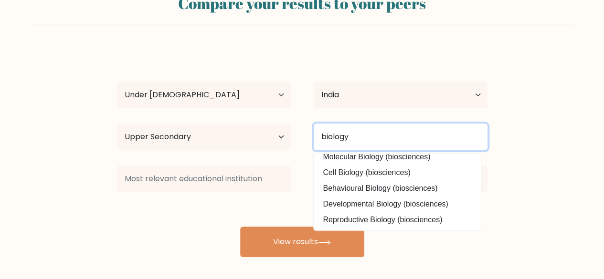
scroll to position [0, 0]
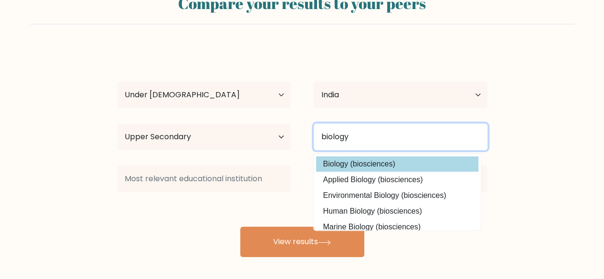
type input "biology"
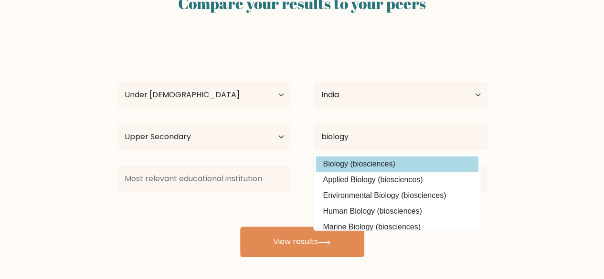
click at [349, 162] on div "[PERSON_NAME] Age Under [DEMOGRAPHIC_DATA] [DEMOGRAPHIC_DATA] [DEMOGRAPHIC_DATA…" at bounding box center [302, 152] width 382 height 210
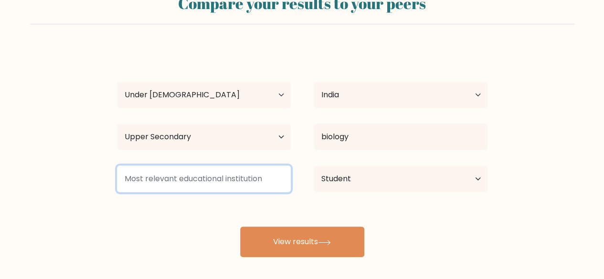
click at [234, 175] on input at bounding box center [204, 179] width 174 height 27
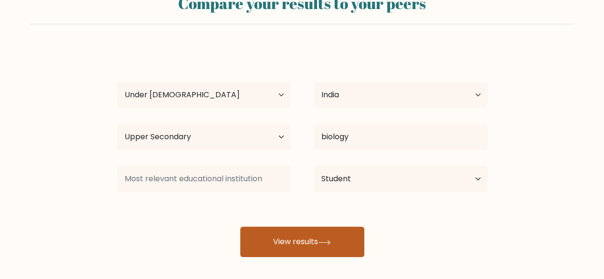
click at [281, 233] on button "View results" at bounding box center [302, 242] width 124 height 31
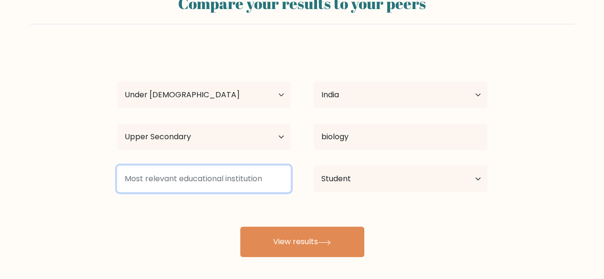
click at [215, 181] on input at bounding box center [204, 179] width 174 height 27
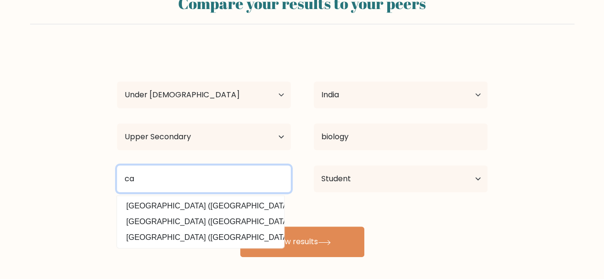
type input "c"
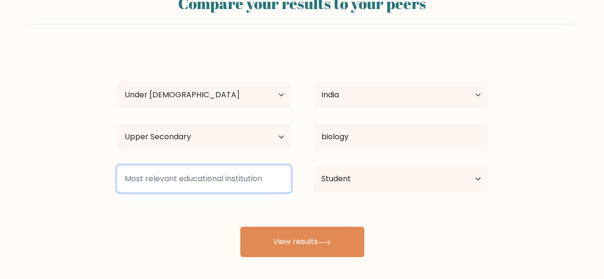
click at [154, 179] on input at bounding box center [204, 179] width 174 height 27
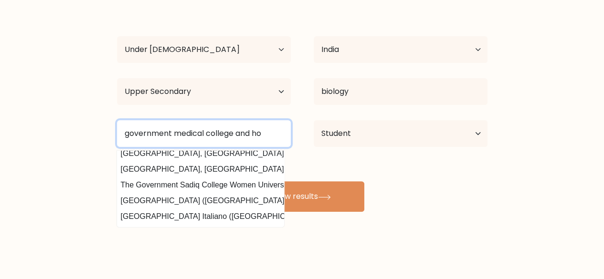
scroll to position [81, 0]
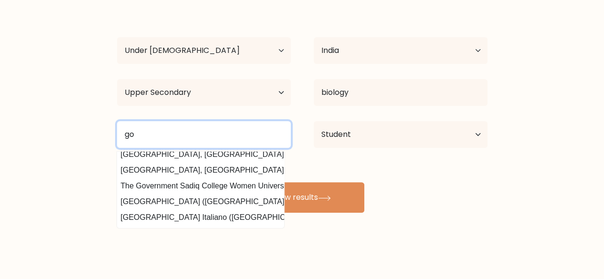
type input "g"
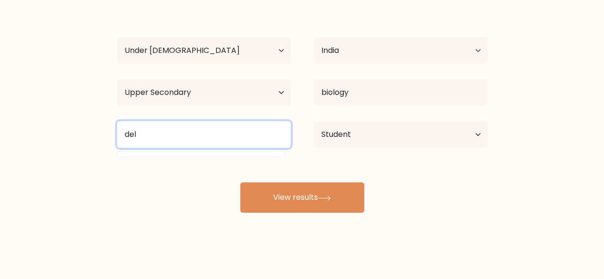
scroll to position [0, 0]
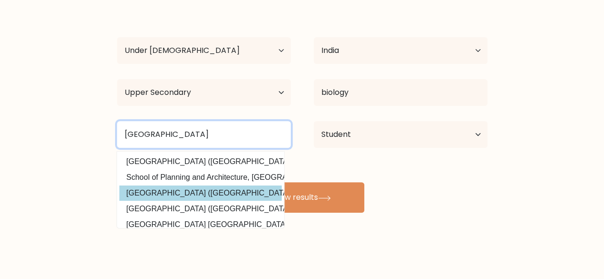
type input "[GEOGRAPHIC_DATA]"
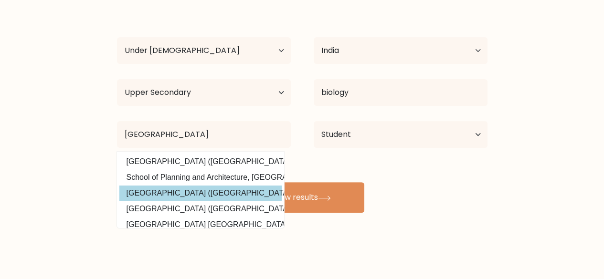
click at [184, 188] on div "[PERSON_NAME] Age Under [DEMOGRAPHIC_DATA] [DEMOGRAPHIC_DATA] [DEMOGRAPHIC_DATA…" at bounding box center [302, 108] width 382 height 210
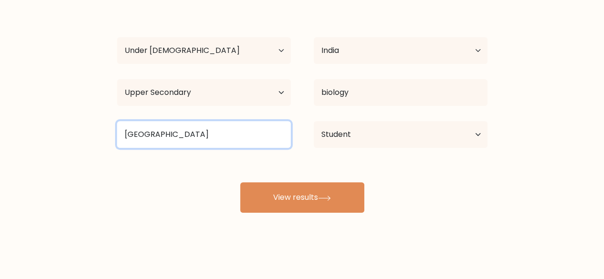
click at [179, 132] on input "[GEOGRAPHIC_DATA]" at bounding box center [204, 134] width 174 height 27
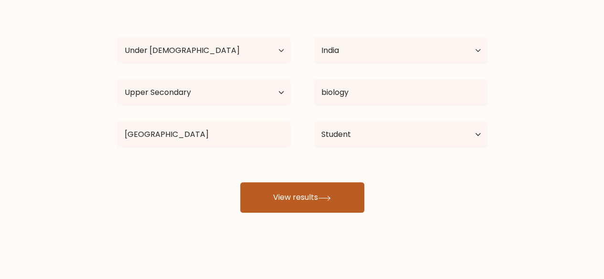
click at [288, 203] on button "View results" at bounding box center [302, 198] width 124 height 31
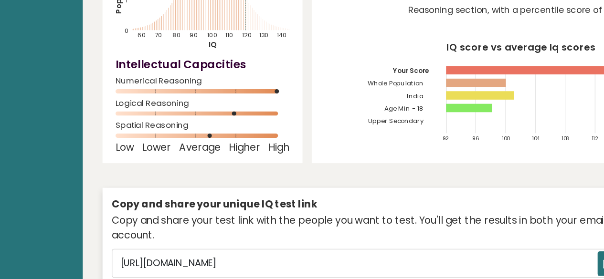
scroll to position [119, 0]
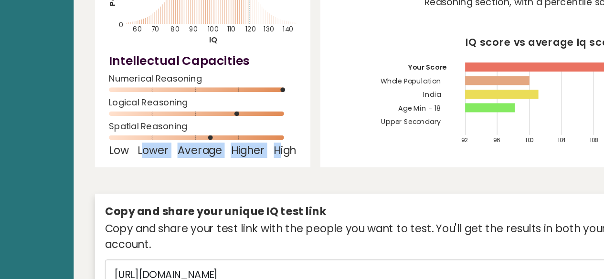
drag, startPoint x: 161, startPoint y: 118, endPoint x: 259, endPoint y: 118, distance: 97.9
click at [259, 136] on div "Low Lower Average Higher High" at bounding box center [202, 138] width 135 height 4
click at [259, 136] on span "High" at bounding box center [262, 138] width 16 height 4
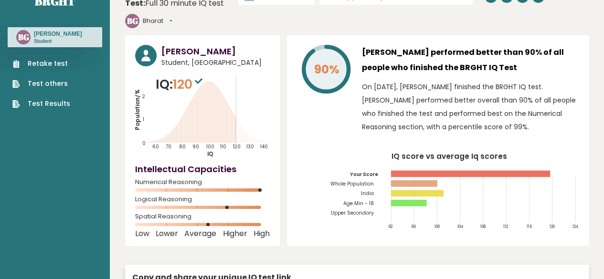
scroll to position [0, 0]
